Goal: Task Accomplishment & Management: Use online tool/utility

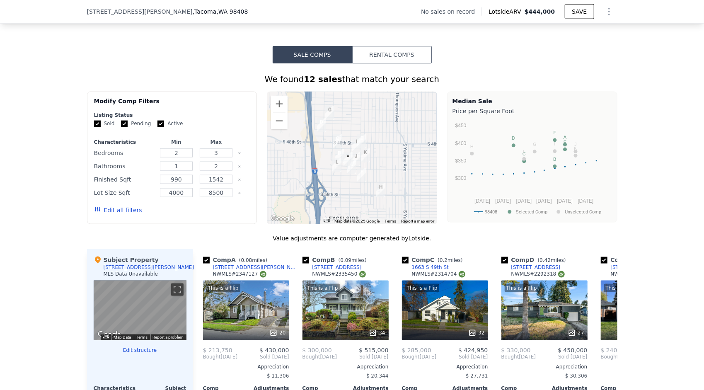
scroll to position [656, 0]
click at [278, 104] on button "Zoom in" at bounding box center [279, 104] width 17 height 17
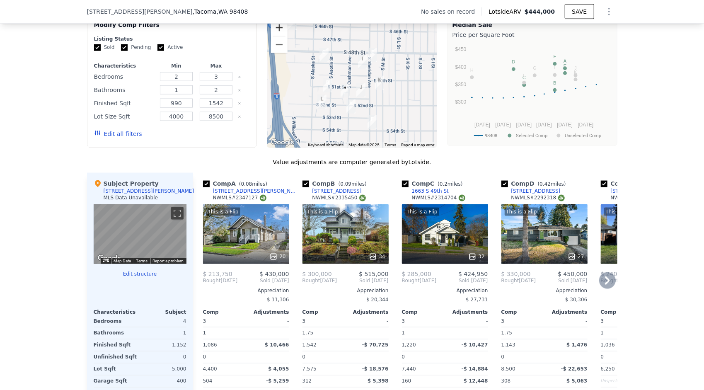
scroll to position [732, 0]
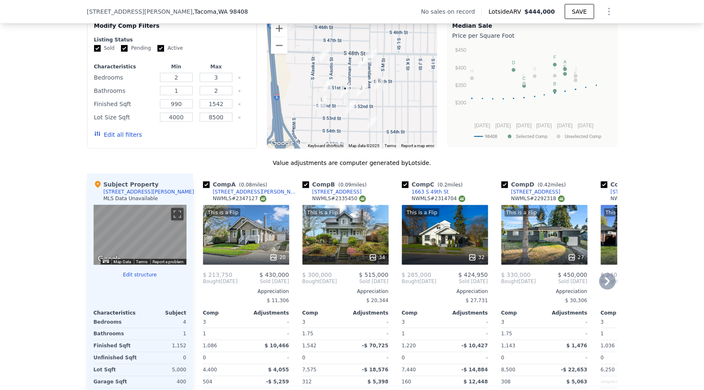
click at [234, 250] on div "This is a Flip 20" at bounding box center [246, 235] width 86 height 60
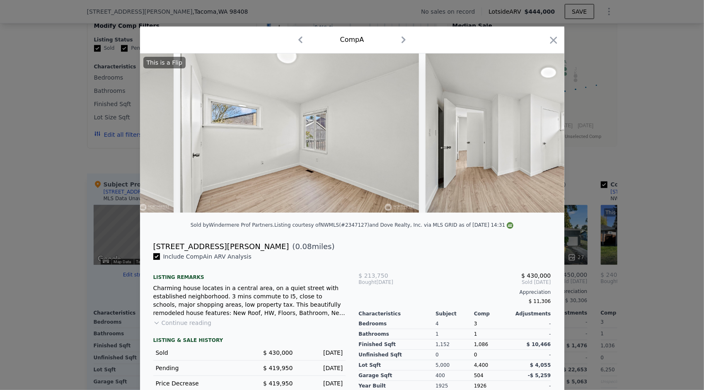
scroll to position [0, 2226]
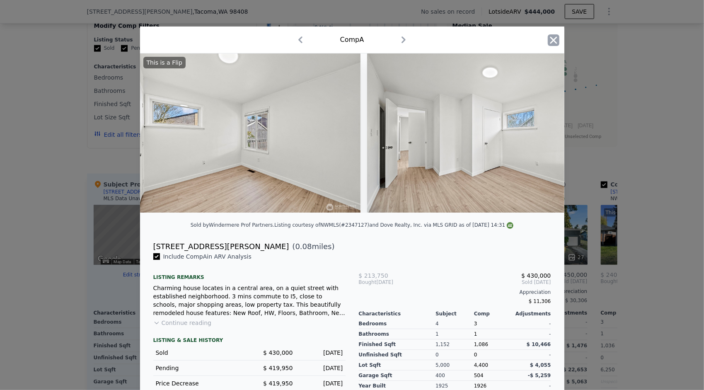
click at [550, 40] on icon "button" at bounding box center [553, 39] width 7 height 7
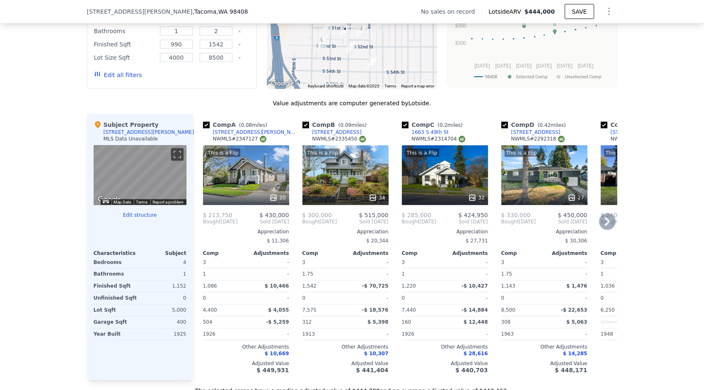
scroll to position [790, 0]
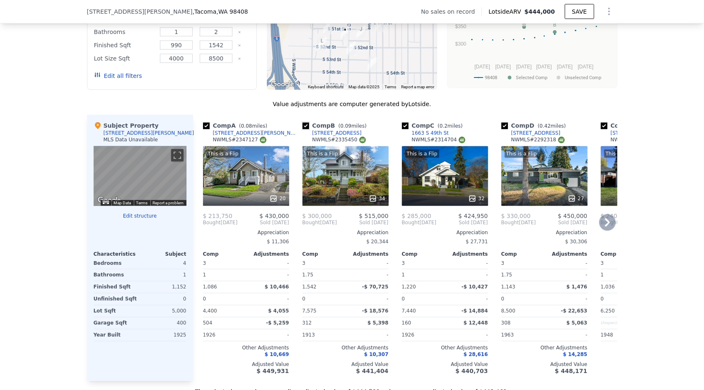
click at [302, 129] on input "checkbox" at bounding box center [305, 126] width 7 height 7
checkbox input "false"
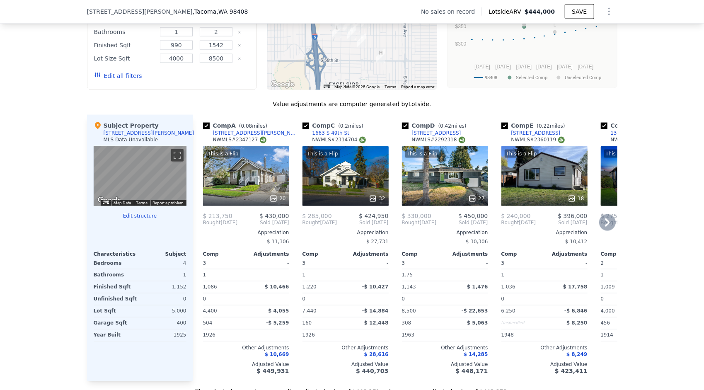
click at [240, 143] on div "NWMLS # 2347127" at bounding box center [239, 139] width 53 height 7
copy div "2347127"
click at [56, 172] on div "We found 12 sales that match your search Filters Map Prices Modify Comp Filters…" at bounding box center [352, 162] width 704 height 467
checkbox input "true"
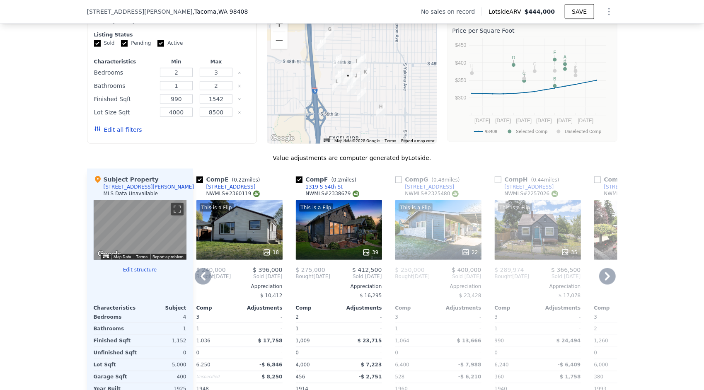
scroll to position [736, 0]
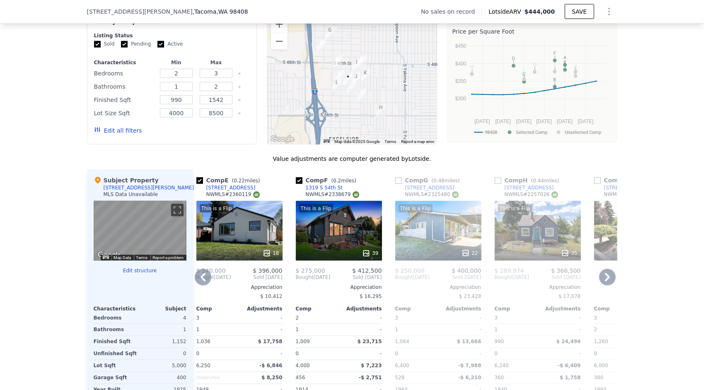
click at [329, 243] on div "This is a Flip 39" at bounding box center [339, 231] width 86 height 60
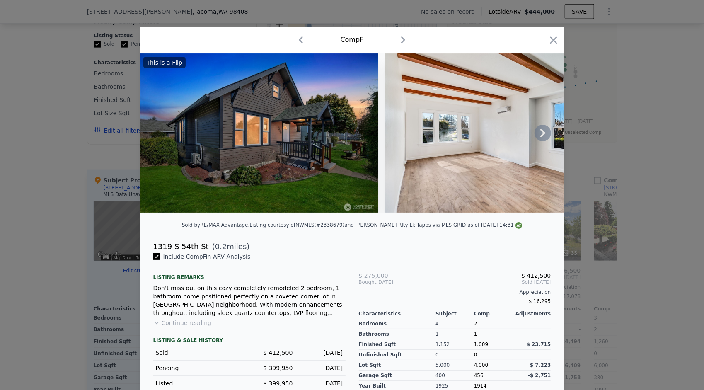
click at [540, 133] on icon at bounding box center [542, 133] width 5 height 8
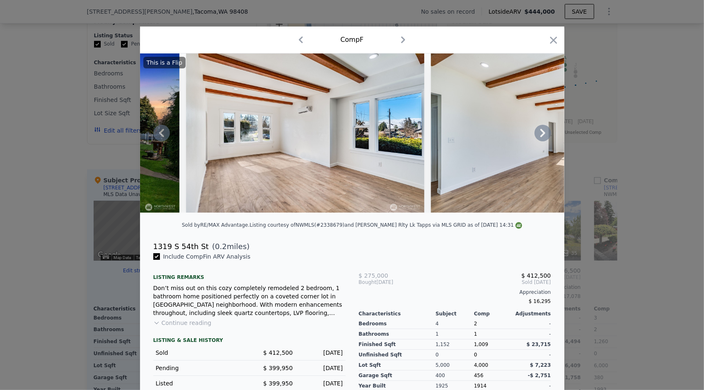
click at [540, 133] on icon at bounding box center [542, 133] width 5 height 8
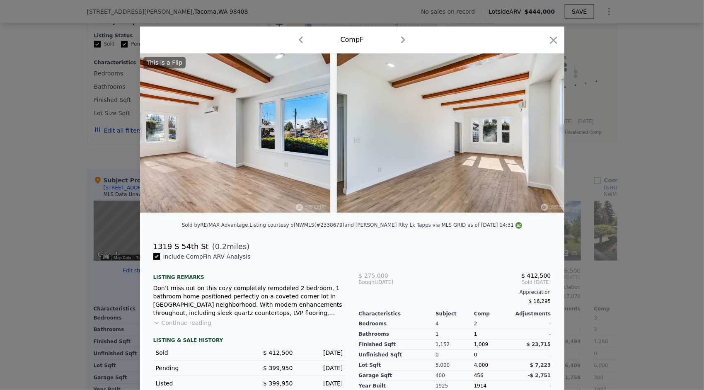
scroll to position [0, 398]
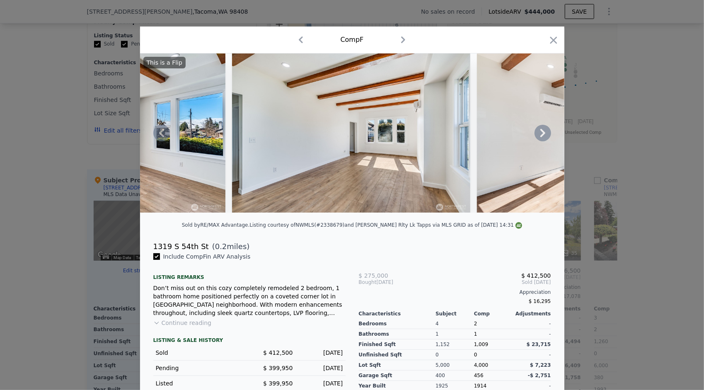
click at [540, 133] on icon at bounding box center [542, 133] width 5 height 8
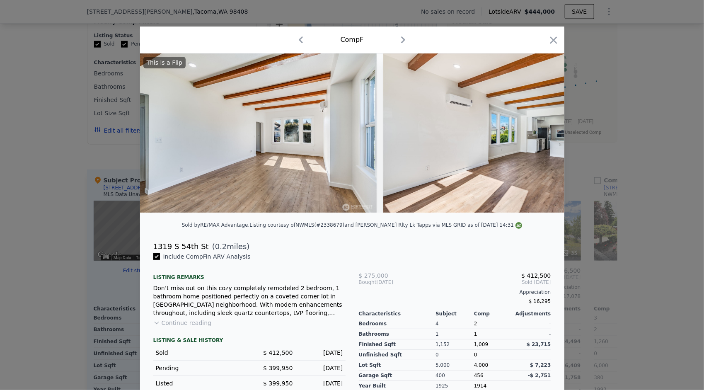
scroll to position [0, 597]
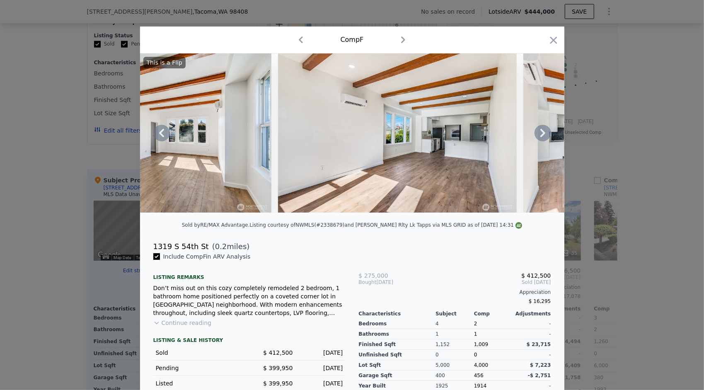
click at [540, 133] on icon at bounding box center [542, 133] width 5 height 8
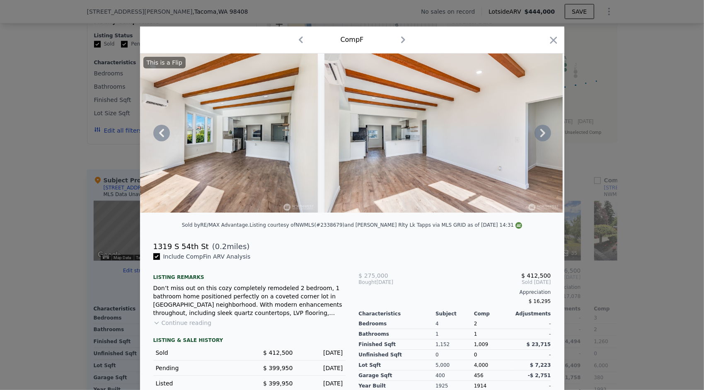
click at [540, 133] on icon at bounding box center [542, 133] width 5 height 8
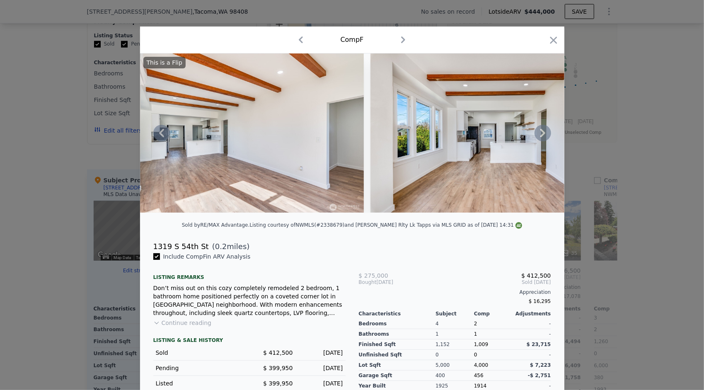
click at [540, 133] on icon at bounding box center [542, 133] width 5 height 8
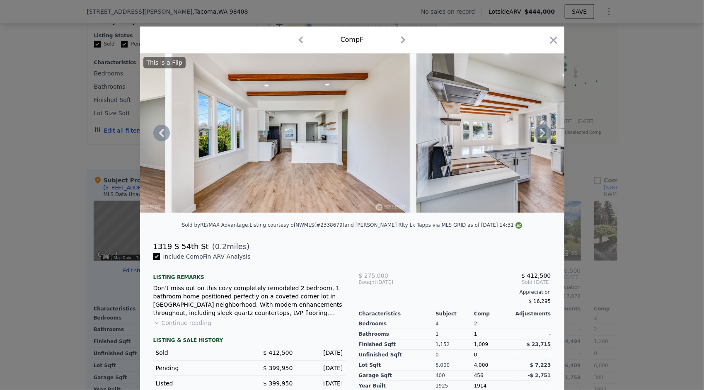
click at [540, 133] on icon at bounding box center [542, 133] width 5 height 8
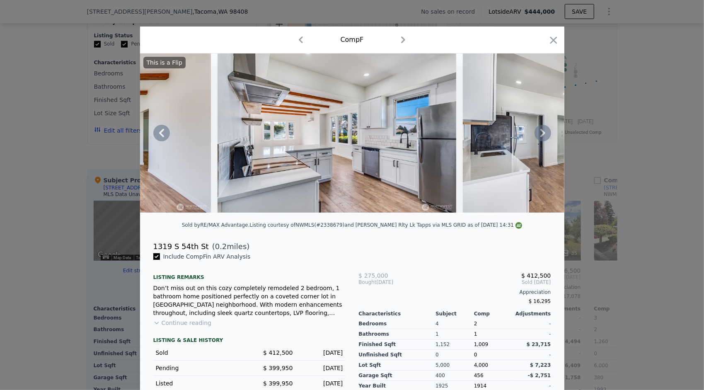
click at [540, 133] on icon at bounding box center [542, 133] width 5 height 8
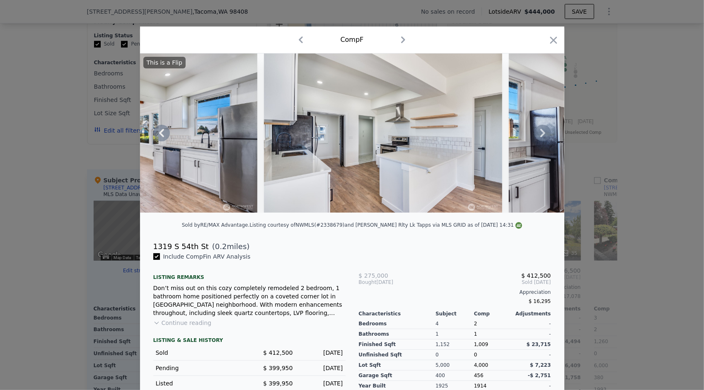
click at [540, 133] on icon at bounding box center [542, 133] width 5 height 8
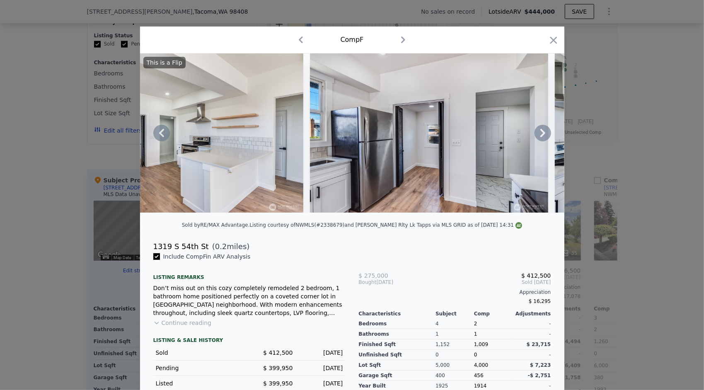
click at [540, 133] on icon at bounding box center [542, 133] width 5 height 8
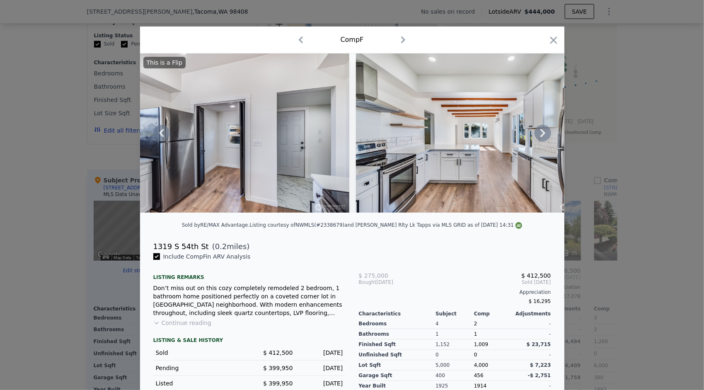
click at [540, 133] on icon at bounding box center [542, 133] width 5 height 8
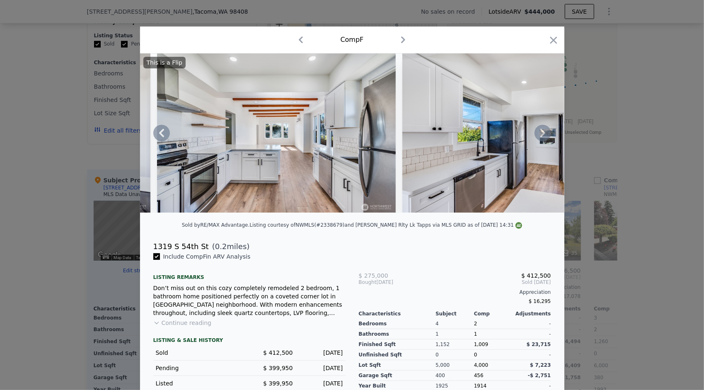
click at [540, 133] on icon at bounding box center [542, 133] width 5 height 8
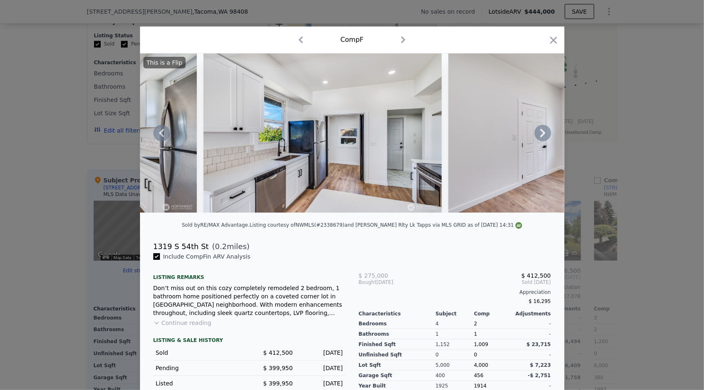
click at [540, 133] on icon at bounding box center [542, 133] width 5 height 8
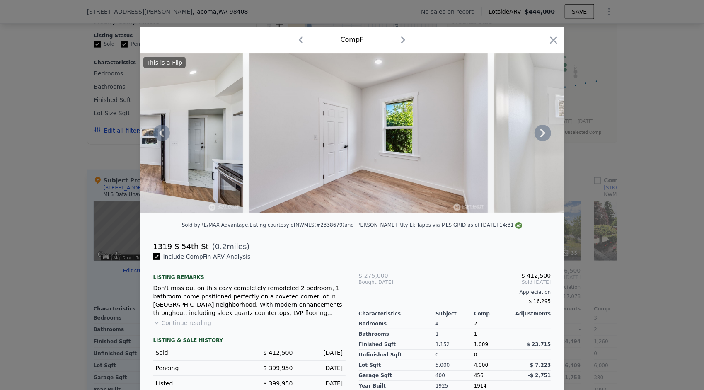
click at [540, 133] on icon at bounding box center [542, 133] width 5 height 8
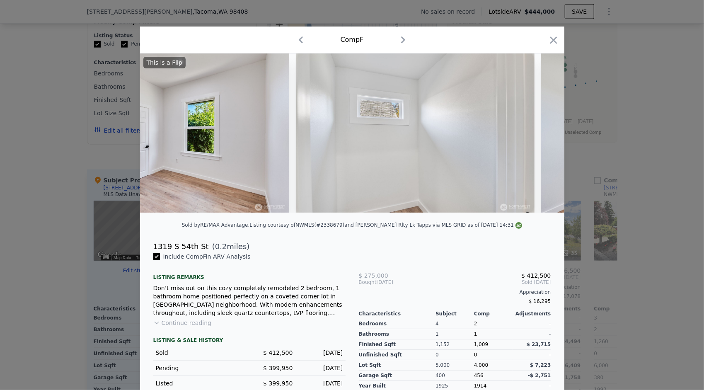
scroll to position [0, 2784]
click at [550, 40] on icon "button" at bounding box center [553, 39] width 7 height 7
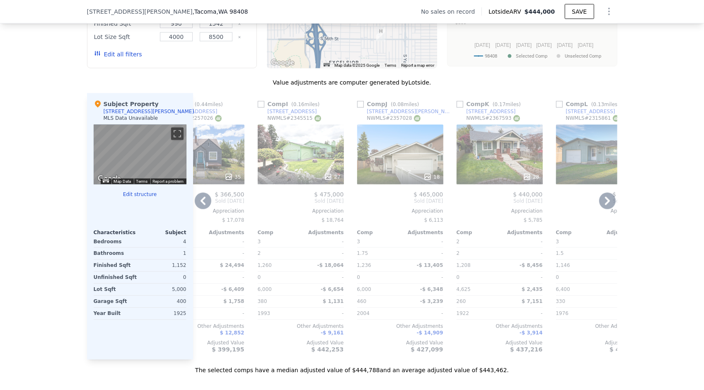
scroll to position [0, 789]
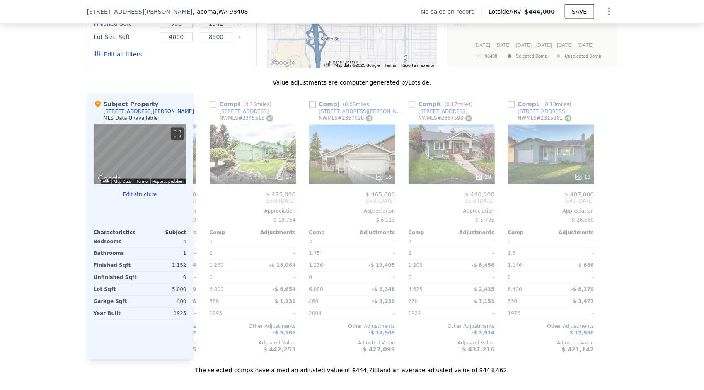
click at [577, 387] on div "Sale Comps Rental Comps We found 12 sales that match your search Filters Map Pr…" at bounding box center [352, 132] width 704 height 557
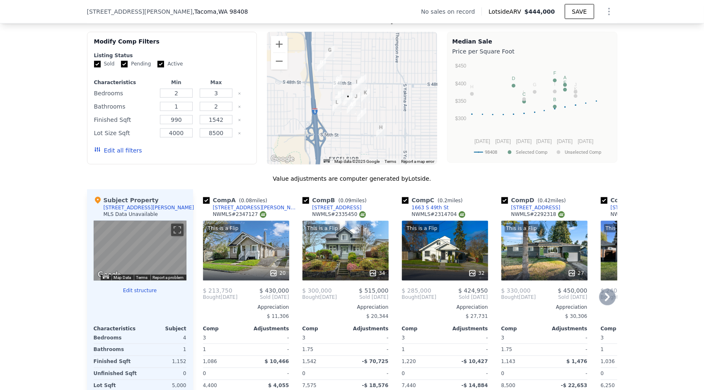
scroll to position [716, 0]
click at [278, 64] on button "Zoom out" at bounding box center [279, 61] width 17 height 17
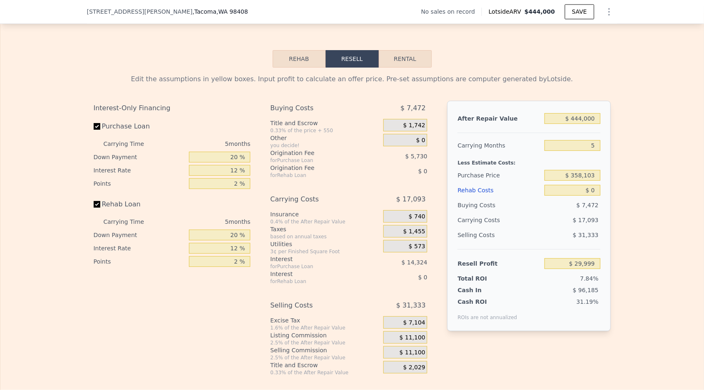
scroll to position [1213, 0]
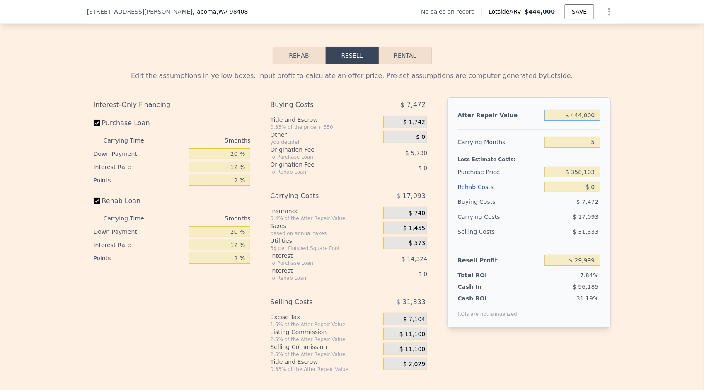
drag, startPoint x: 593, startPoint y: 124, endPoint x: 605, endPoint y: 128, distance: 12.7
click at [605, 128] on div "After Repair Value $ 444,000 Carrying Months 5 Less Estimate Costs: Purchase Pr…" at bounding box center [528, 212] width 163 height 230
drag, startPoint x: 590, startPoint y: 125, endPoint x: 576, endPoint y: 124, distance: 14.5
click at [576, 121] on input "$ 444,000" at bounding box center [572, 115] width 56 height 11
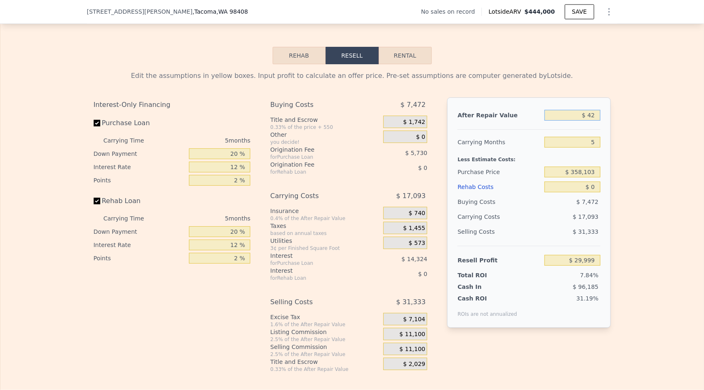
type input "$ 425"
type input "-$ 382,084"
type input "$ 425,000"
type input "$ 12,349"
click at [614, 159] on div "Edit the assumptions in yellow boxes. Input profit to calculate an offer price.…" at bounding box center [351, 218] width 703 height 308
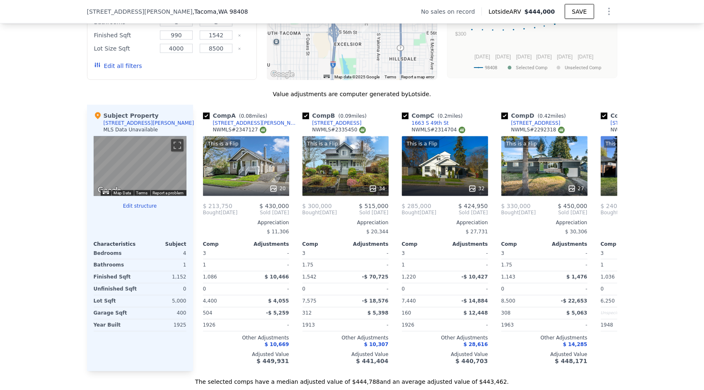
scroll to position [800, 0]
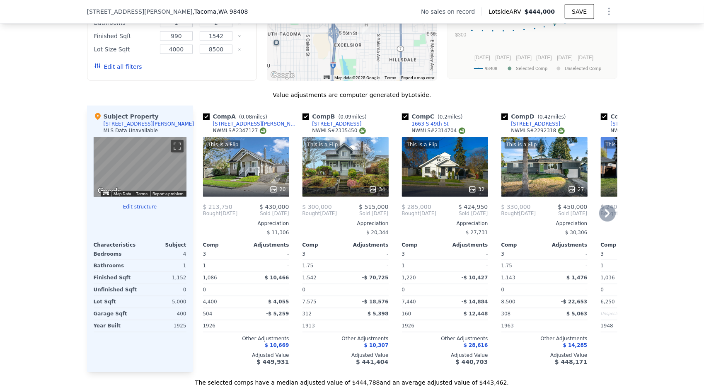
click at [441, 169] on div "This is a Flip 32" at bounding box center [445, 167] width 86 height 60
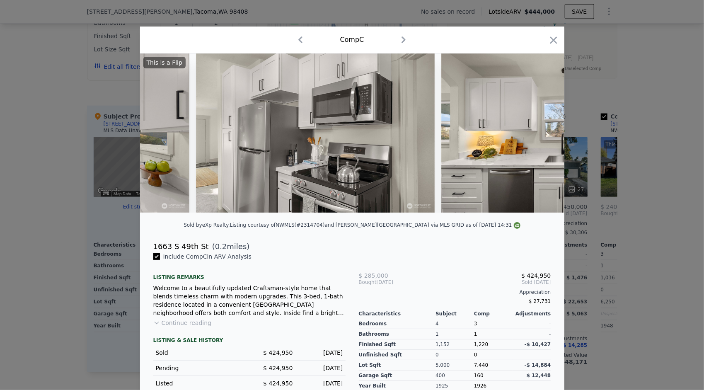
scroll to position [0, 3258]
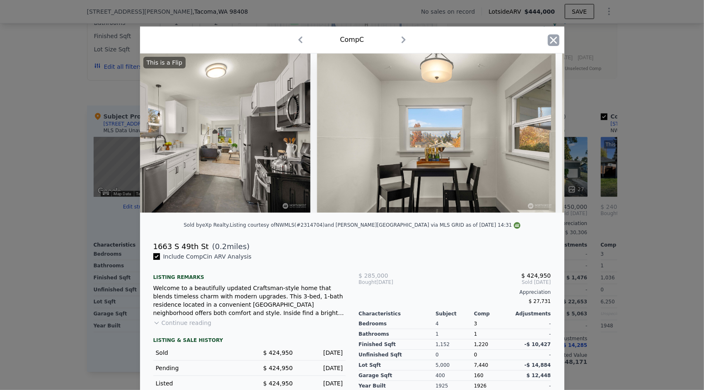
click at [549, 37] on icon "button" at bounding box center [554, 40] width 12 height 12
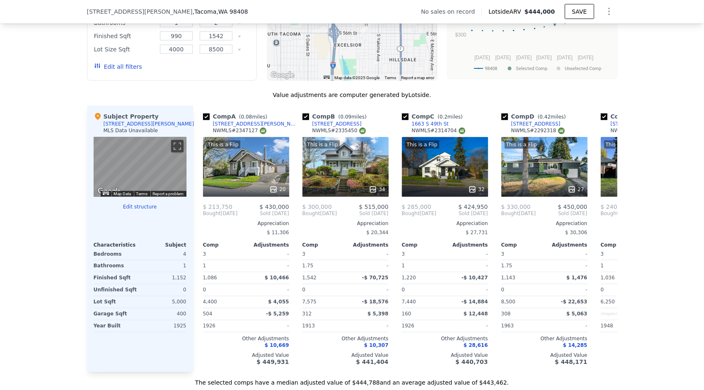
click at [27, 172] on div "We found 12 sales that match your search Filters Map Prices Modify Comp Filters…" at bounding box center [352, 153] width 704 height 467
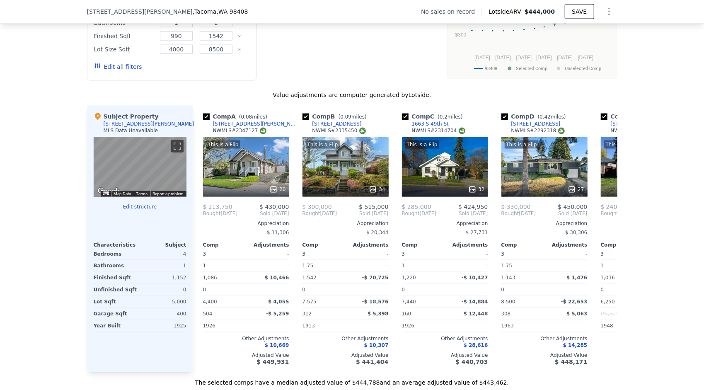
type input "$ 444,000"
type input "$ 29,999"
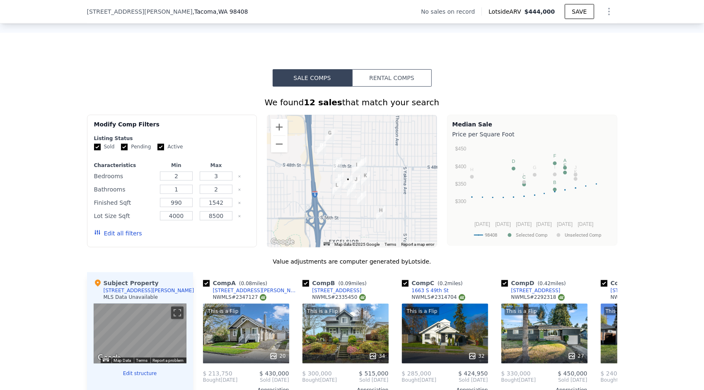
scroll to position [632, 0]
